Goal: Information Seeking & Learning: Check status

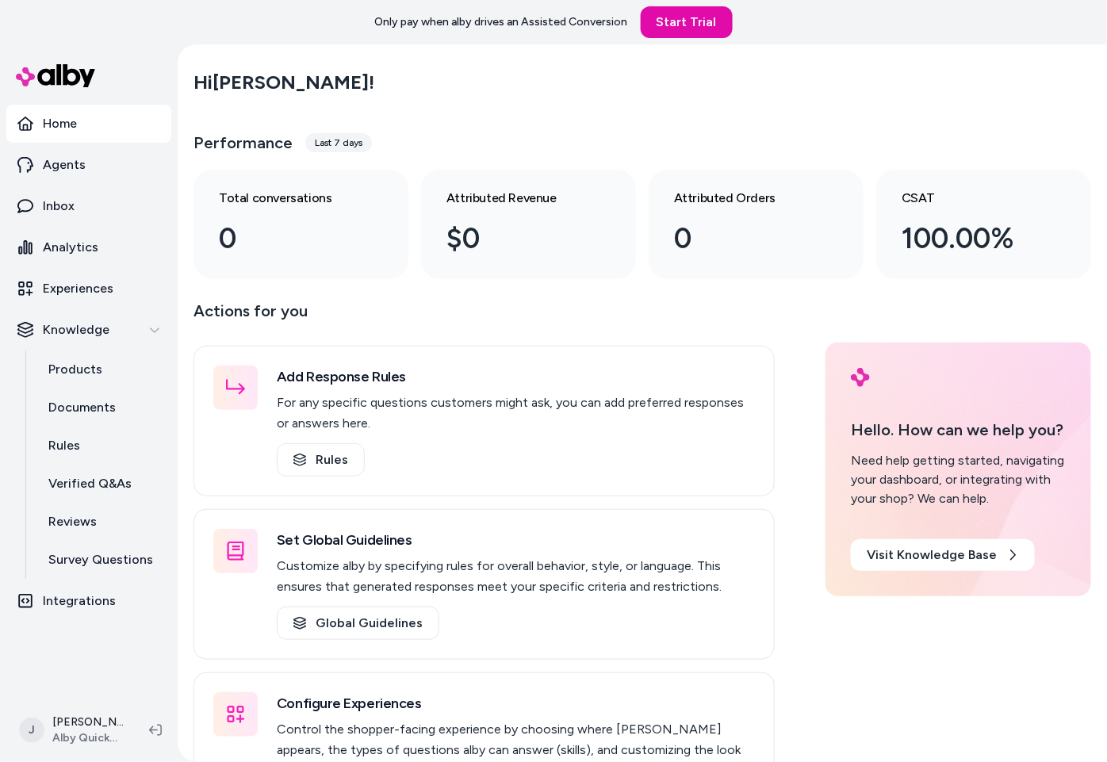
click at [228, 106] on div "Hi [PERSON_NAME] ! Performance Last 7 days Total conversations 0 Attributed Rev…" at bounding box center [643, 169] width 898 height 219
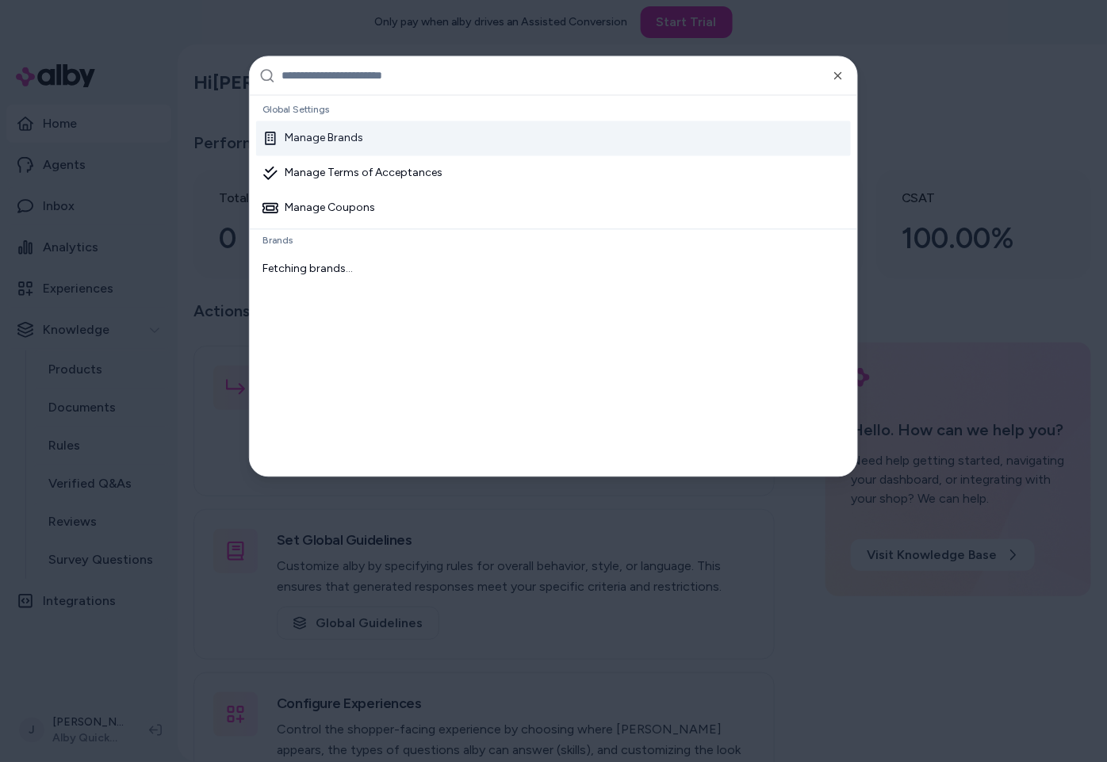
type input "*"
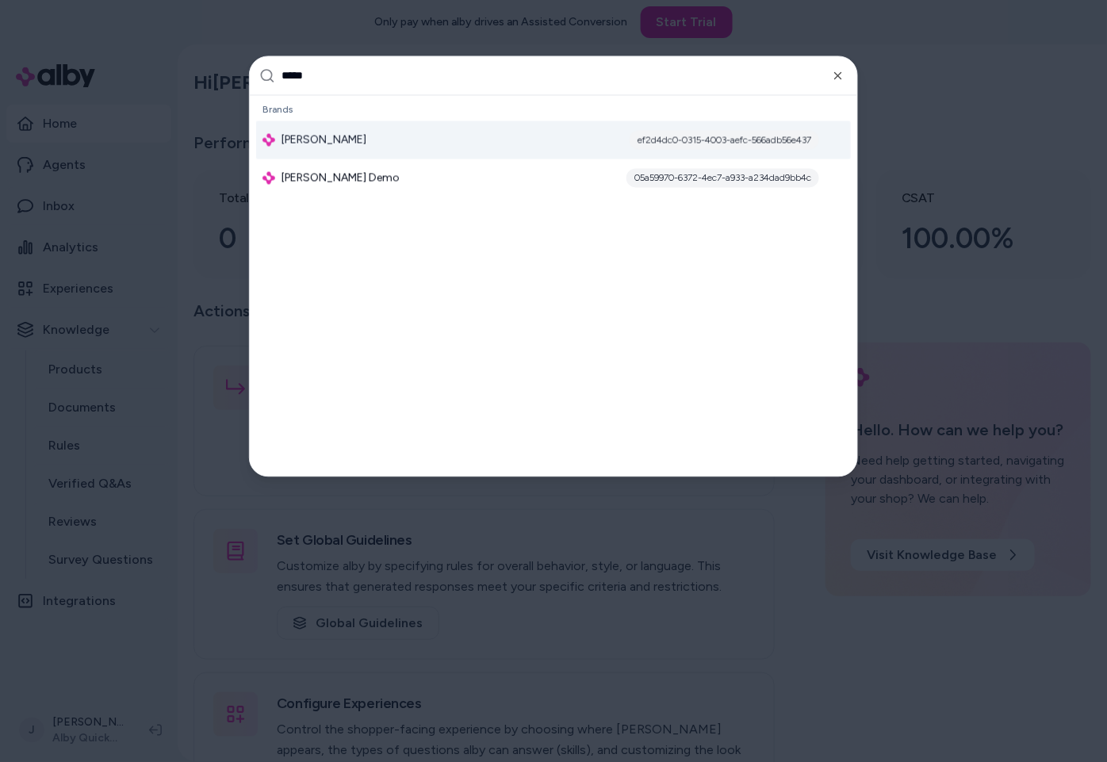
type input "*****"
click at [355, 141] on div "[PERSON_NAME] ef2d4dc0-0315-4003-aefc-566adb56e437" at bounding box center [553, 140] width 595 height 38
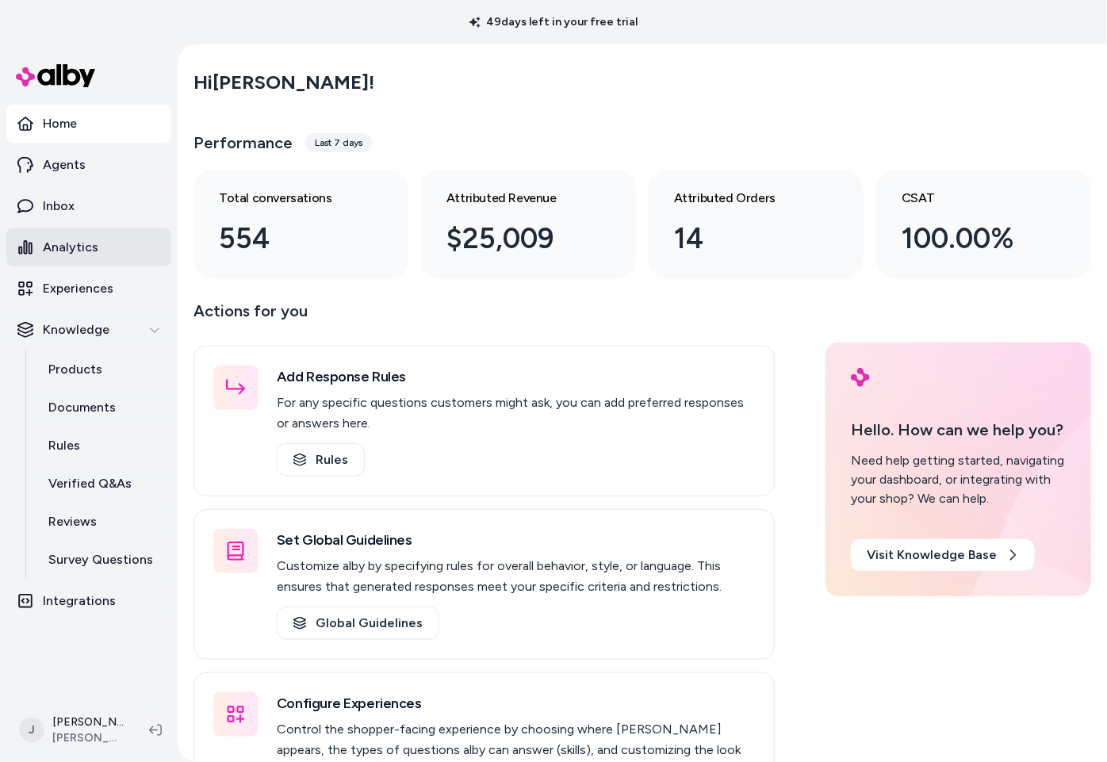
click at [87, 244] on p "Analytics" at bounding box center [71, 247] width 56 height 19
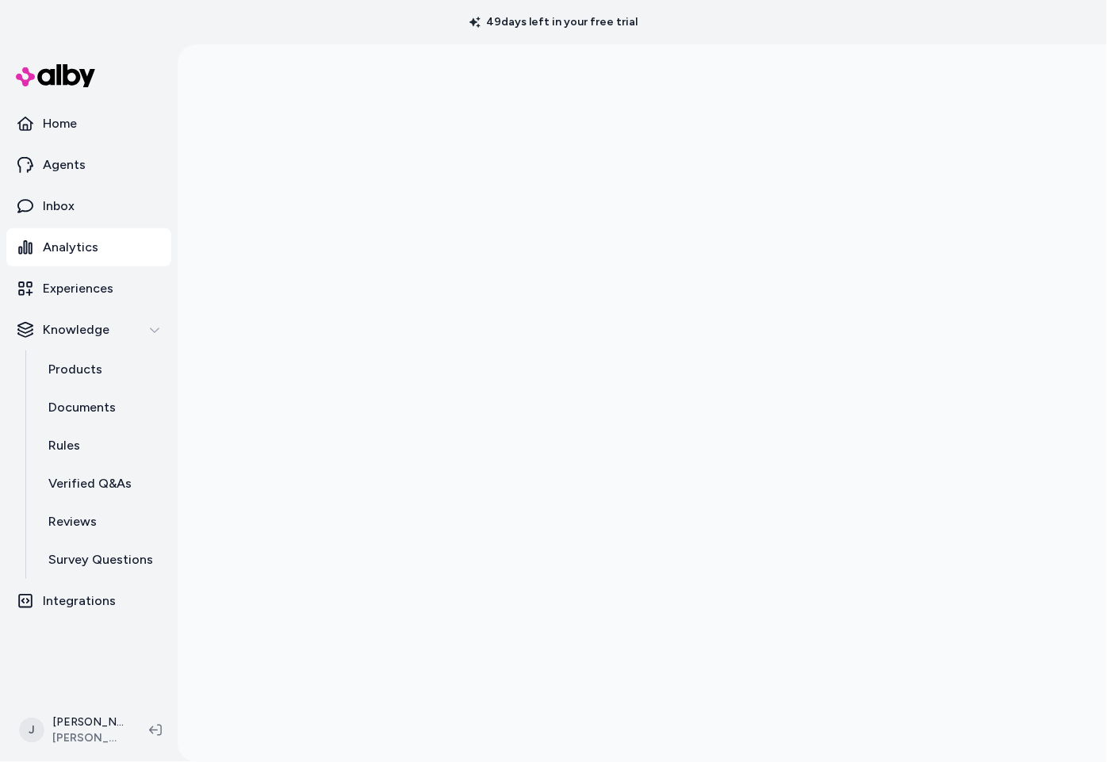
scroll to position [44, 0]
